Goal: Information Seeking & Learning: Learn about a topic

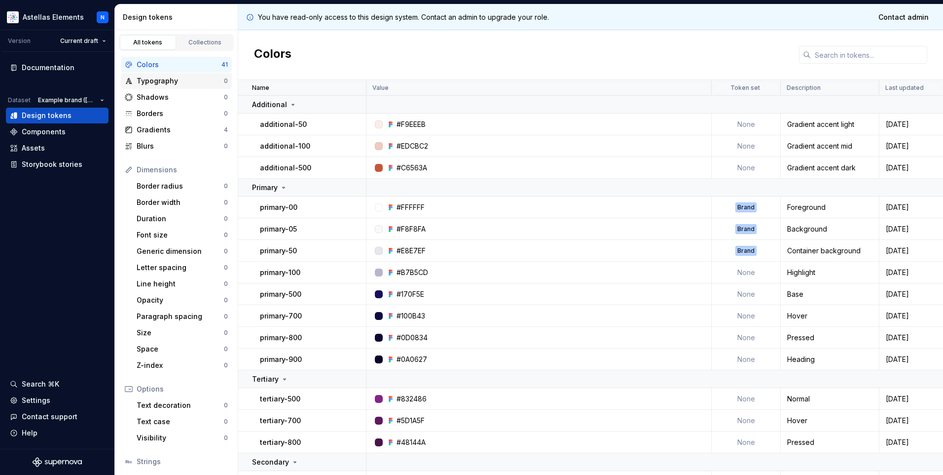
click at [173, 84] on div "Typography" at bounding box center [180, 81] width 87 height 10
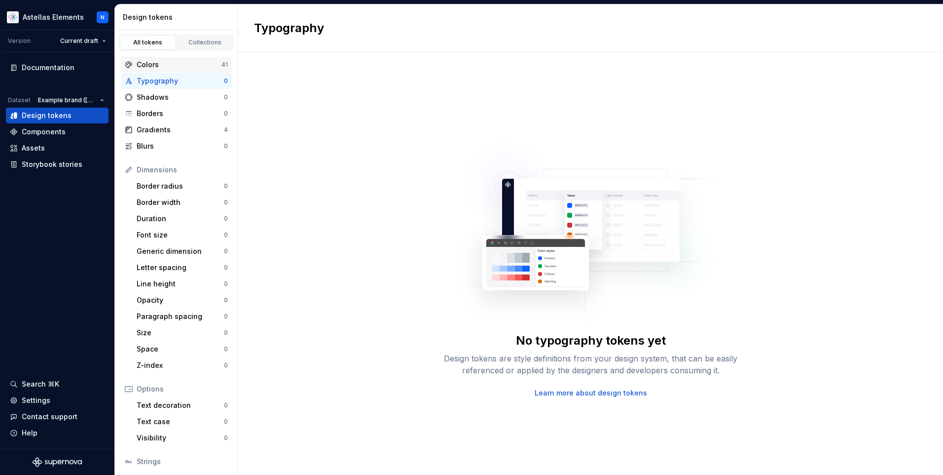
click at [174, 66] on div "Colors" at bounding box center [179, 65] width 85 height 10
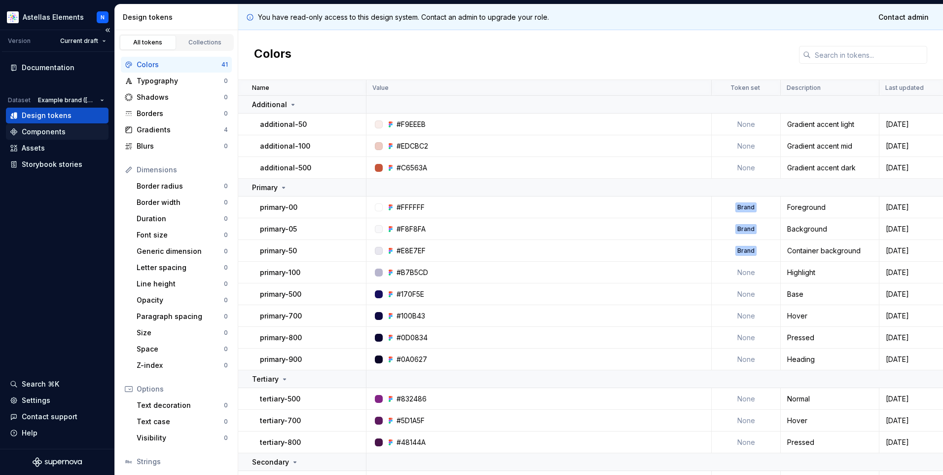
click at [55, 134] on div "Components" at bounding box center [44, 132] width 44 height 10
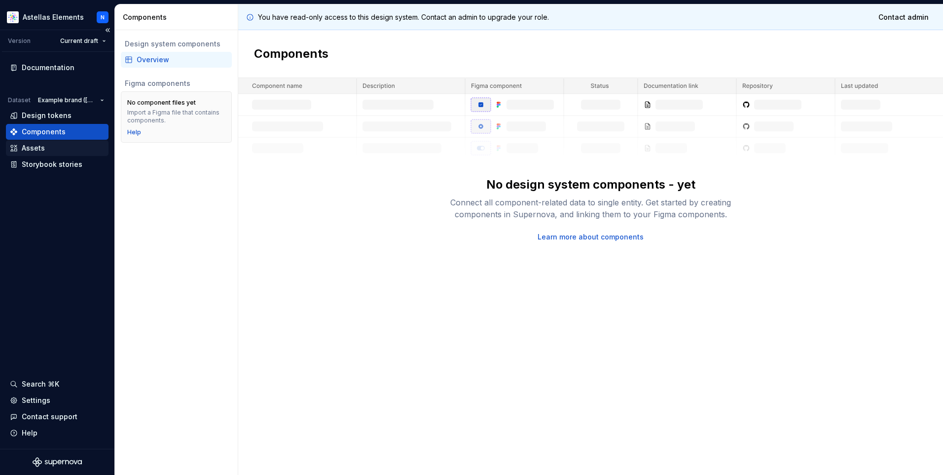
click at [41, 146] on div "Assets" at bounding box center [33, 148] width 23 height 10
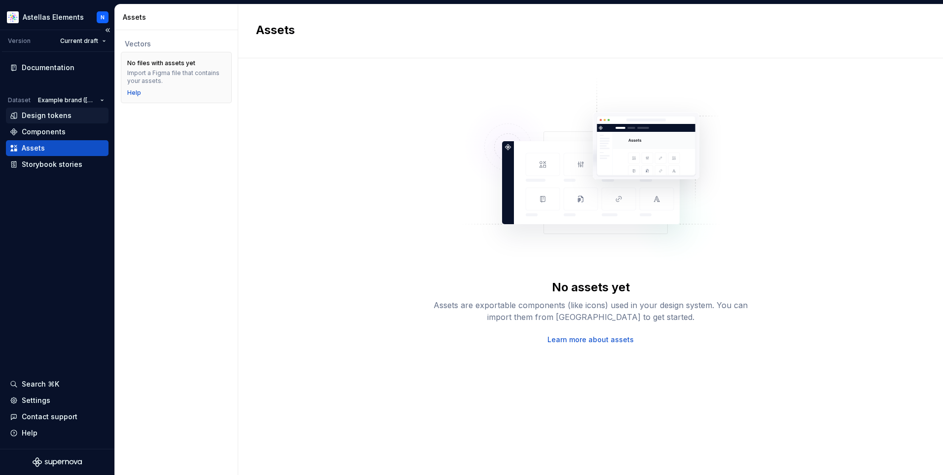
click at [52, 113] on div "Design tokens" at bounding box center [47, 116] width 50 height 10
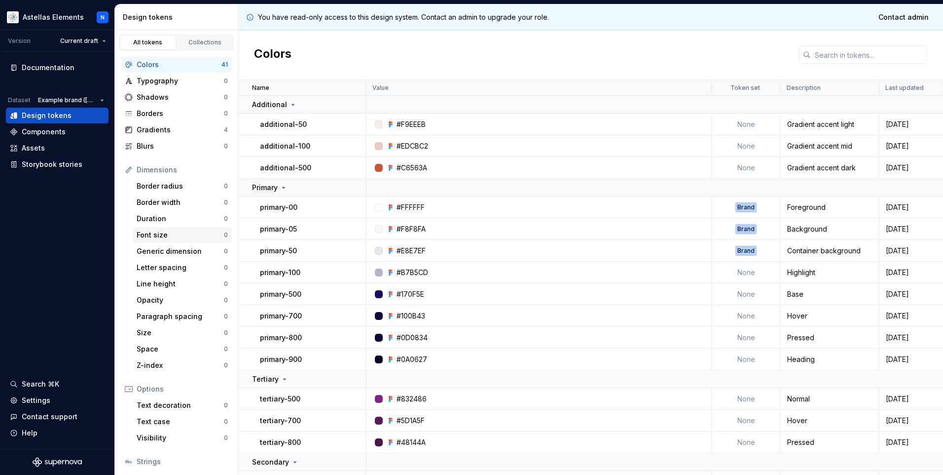
click at [172, 234] on div "Font size" at bounding box center [180, 235] width 87 height 10
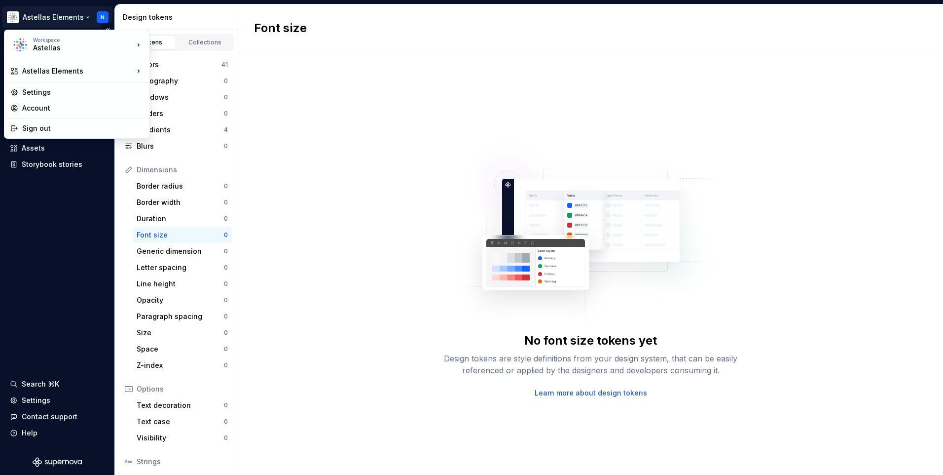
click at [48, 16] on html "Astellas Elements N Version Current draft Documentation Dataset Example brand (…" at bounding box center [471, 237] width 943 height 475
click at [61, 69] on div "Astellas Elements" at bounding box center [78, 71] width 112 height 10
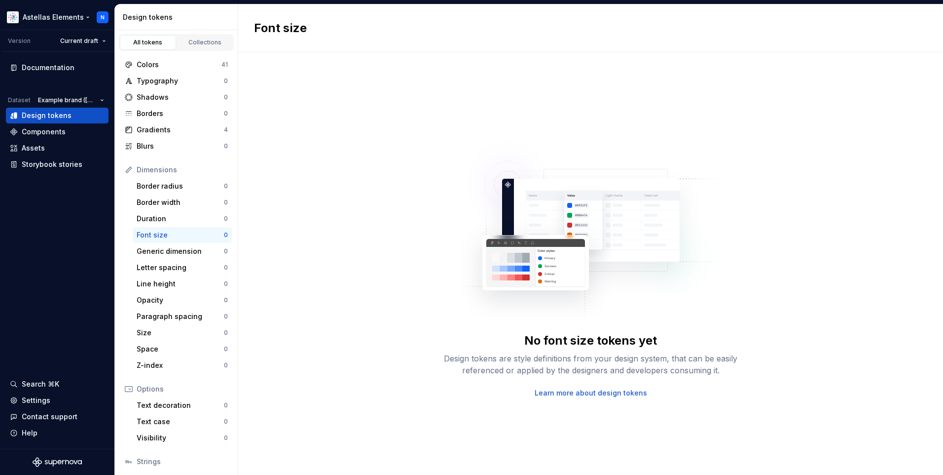
click at [15, 16] on html "Astellas Elements N Version Current draft Documentation Dataset Example brand (…" at bounding box center [471, 237] width 943 height 475
click at [59, 68] on div "Documentation" at bounding box center [48, 68] width 53 height 10
click at [206, 40] on div "Collections" at bounding box center [205, 42] width 49 height 8
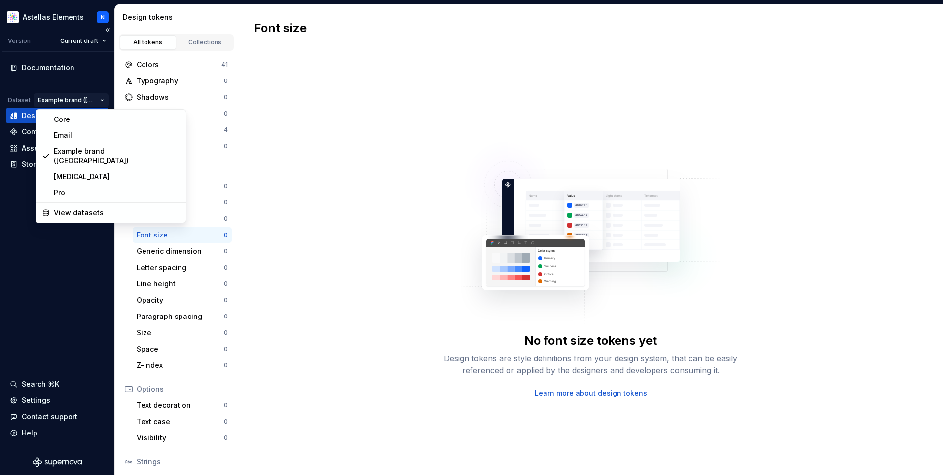
click at [87, 97] on html "Astellas Elements N Version Current draft Documentation Dataset Example brand (…" at bounding box center [471, 237] width 943 height 475
click at [18, 100] on html "Astellas Elements N Version Current draft Documentation Dataset Example brand (…" at bounding box center [471, 237] width 943 height 475
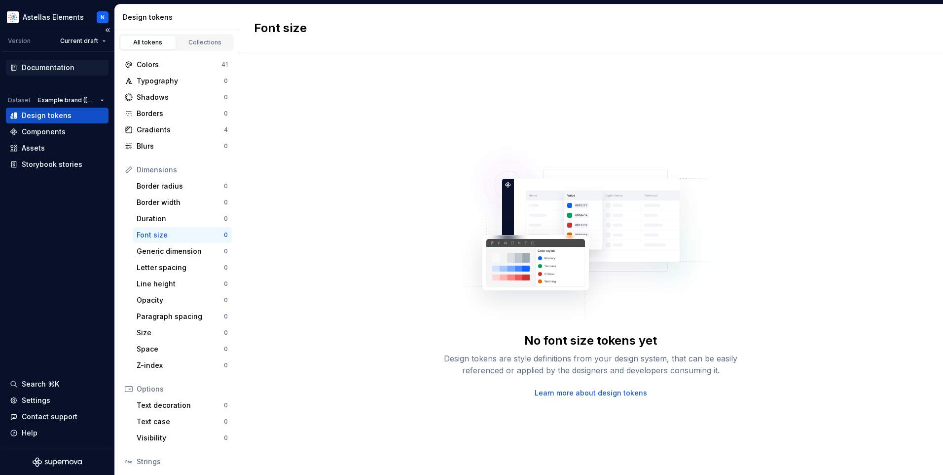
click at [46, 67] on div "Documentation" at bounding box center [48, 68] width 53 height 10
